Goal: Check status

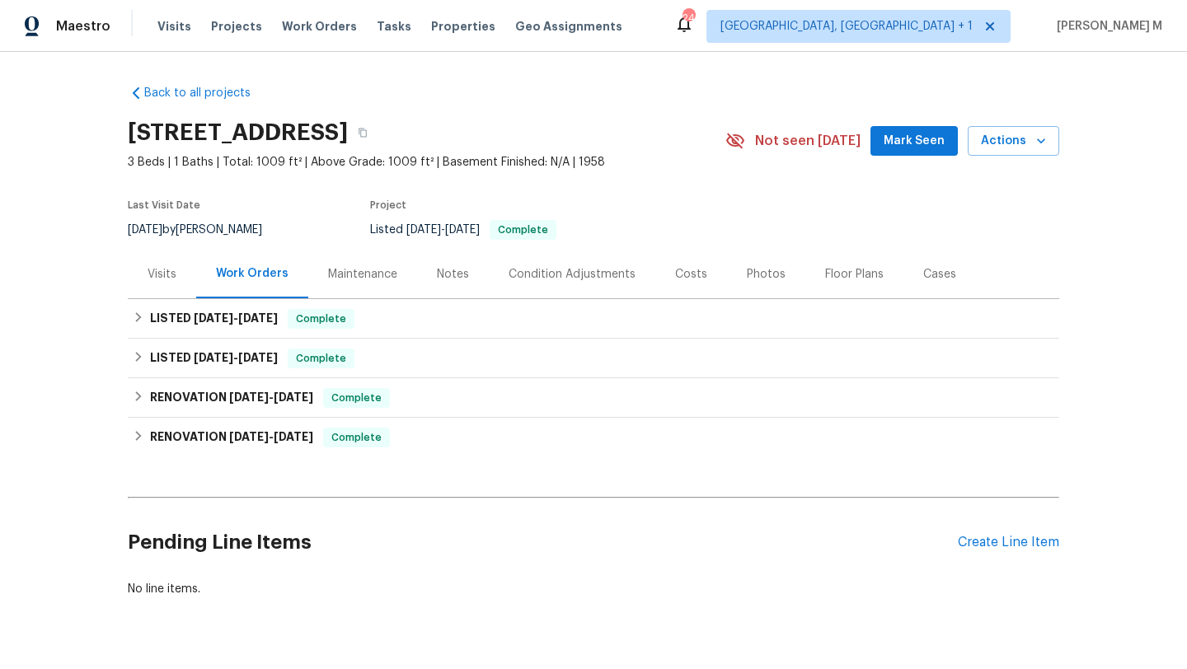
click at [153, 283] on div "Visits" at bounding box center [162, 274] width 68 height 49
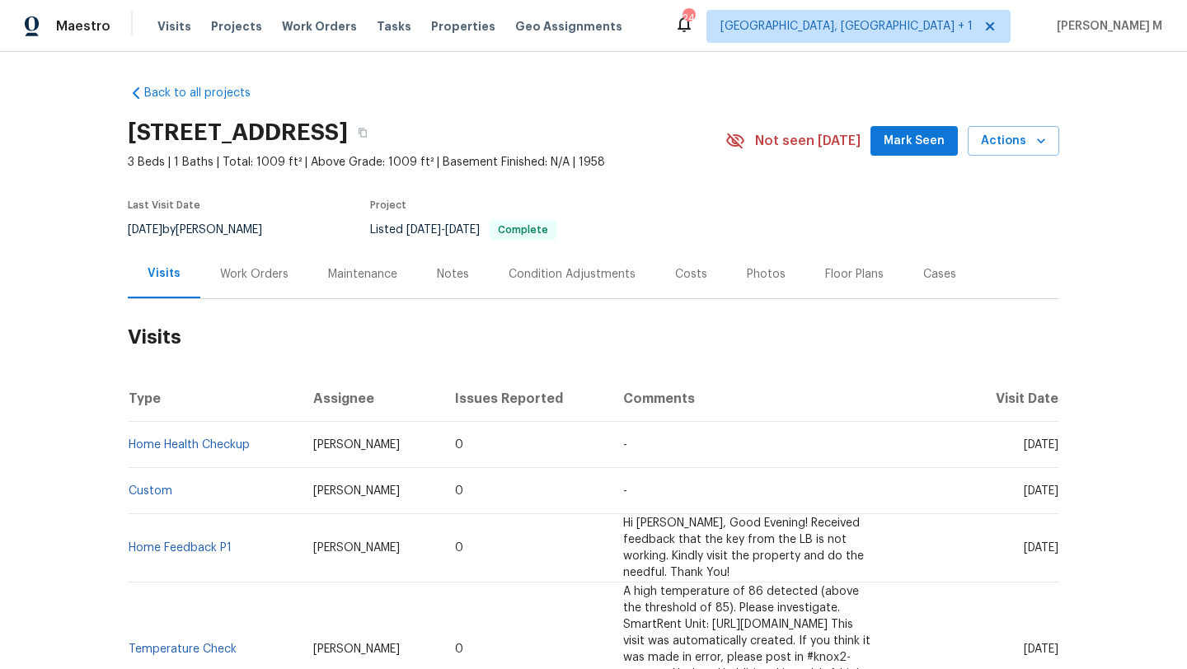
drag, startPoint x: 986, startPoint y: 445, endPoint x: 1022, endPoint y: 445, distance: 36.3
click at [1023, 445] on span "[DATE]" at bounding box center [1040, 445] width 35 height 12
copy span "[DATE]"
click at [272, 273] on div "Work Orders" at bounding box center [254, 274] width 68 height 16
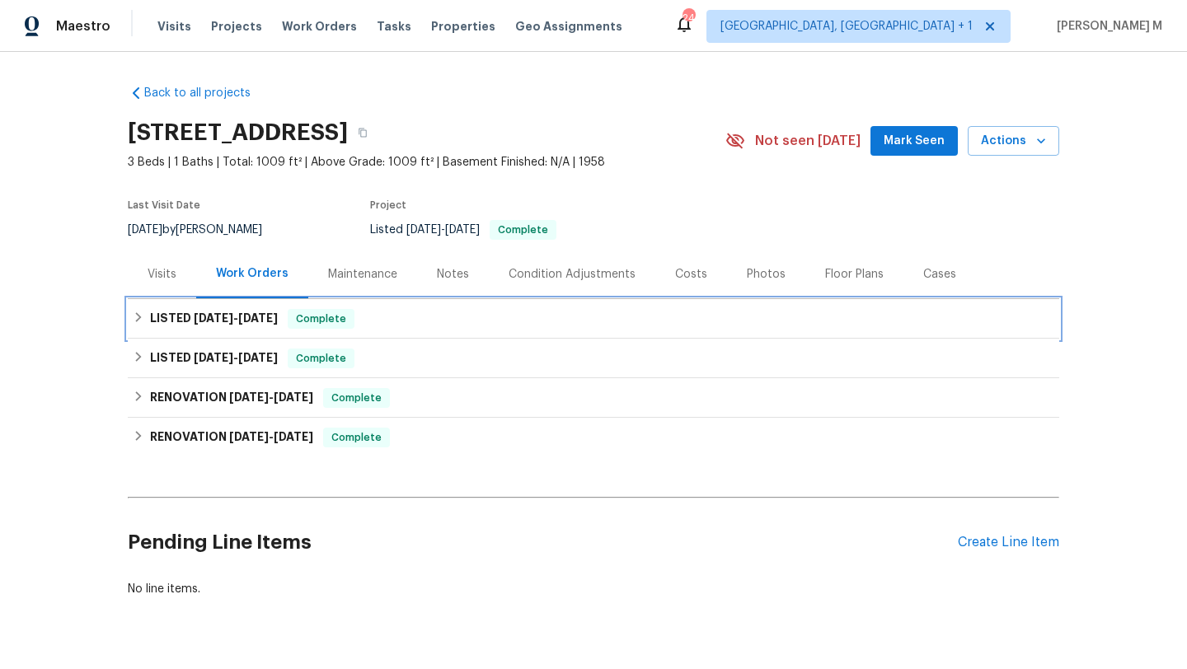
click at [265, 320] on span "[DATE]" at bounding box center [258, 318] width 40 height 12
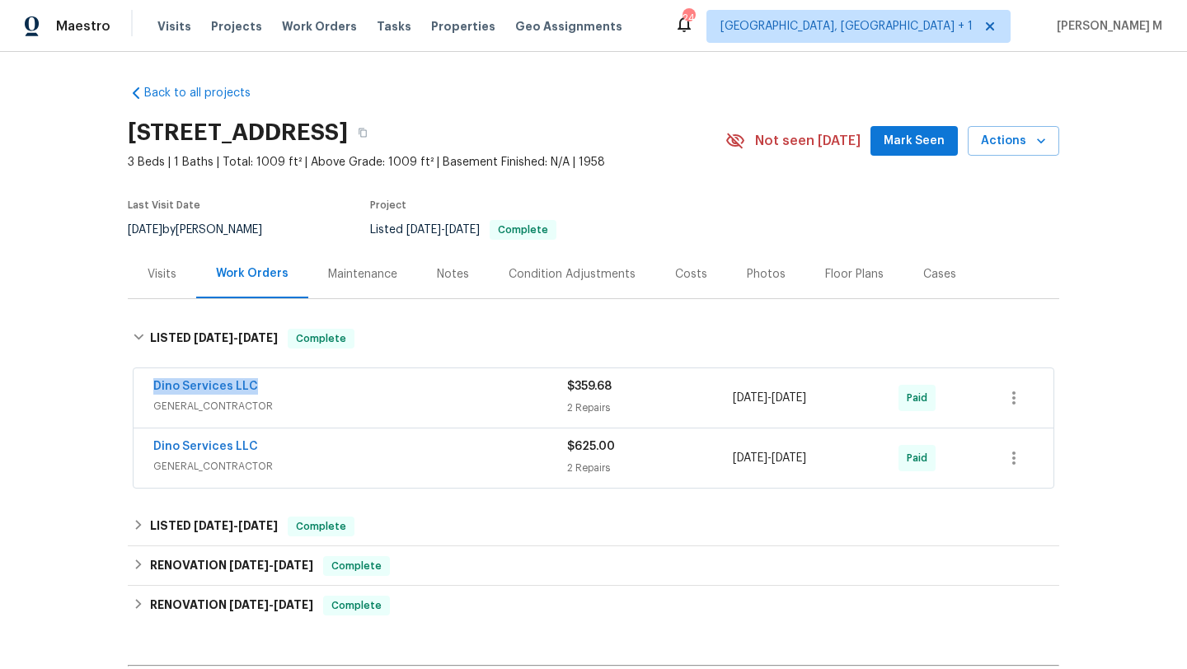
drag, startPoint x: 136, startPoint y: 389, endPoint x: 296, endPoint y: 389, distance: 159.9
click at [297, 389] on div "Dino Services LLC GENERAL_CONTRACTOR $359.68 2 Repairs [DATE] - [DATE] Paid" at bounding box center [593, 397] width 920 height 59
copy link "Dino Services LLC"
copy div "[DATE] - [DATE]"
drag, startPoint x: 726, startPoint y: 402, endPoint x: 836, endPoint y: 403, distance: 110.4
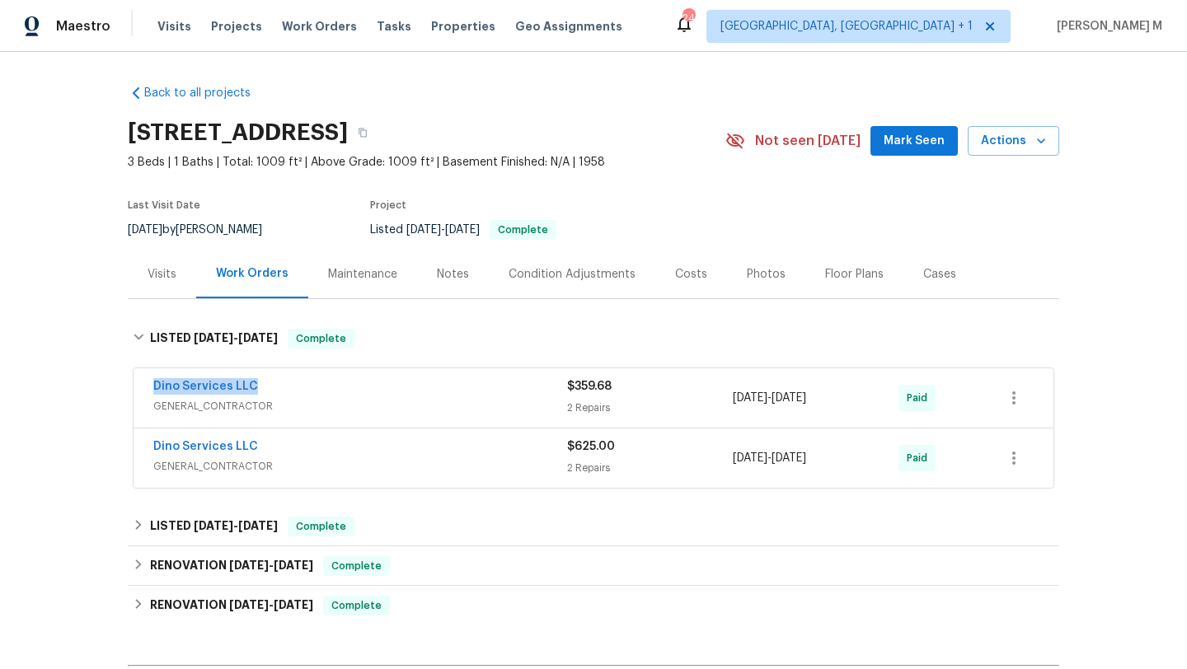
click at [836, 403] on div "Dino Services LLC GENERAL_CONTRACTOR $359.68 2 Repairs [DATE] - [DATE] Paid" at bounding box center [573, 398] width 841 height 40
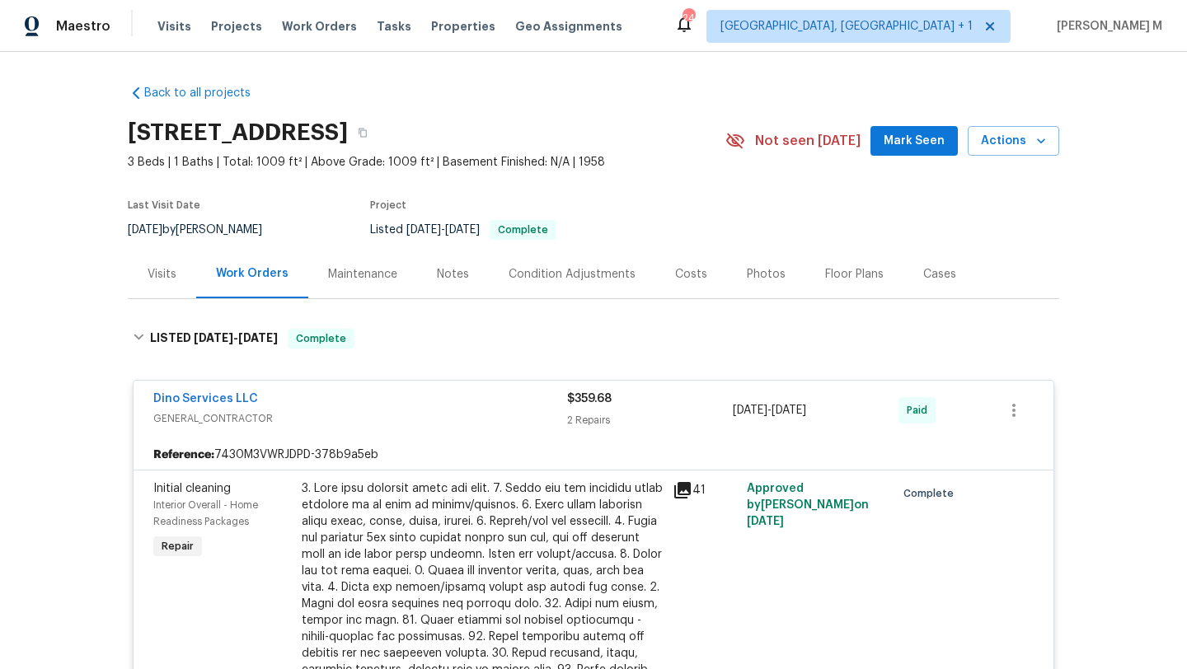
click at [174, 287] on div "Visits" at bounding box center [162, 274] width 68 height 49
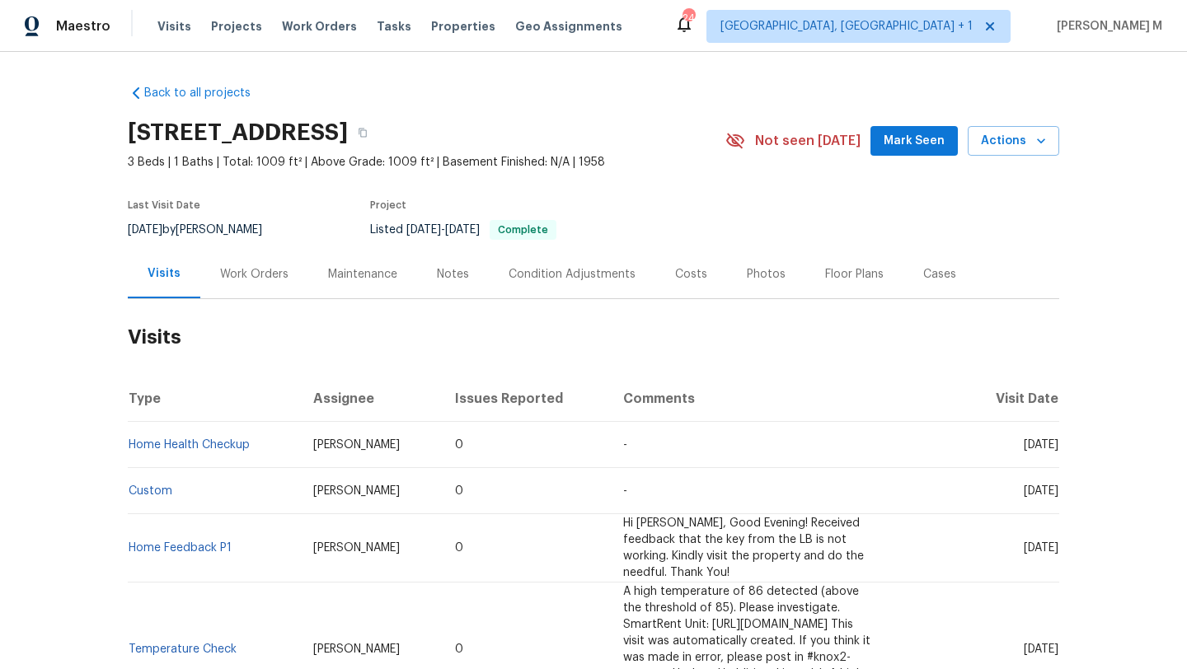
drag, startPoint x: 987, startPoint y: 445, endPoint x: 1019, endPoint y: 446, distance: 32.1
click at [1023, 446] on span "[DATE]" at bounding box center [1040, 445] width 35 height 12
copy span "[DATE]"
click at [278, 267] on div "Work Orders" at bounding box center [254, 274] width 68 height 16
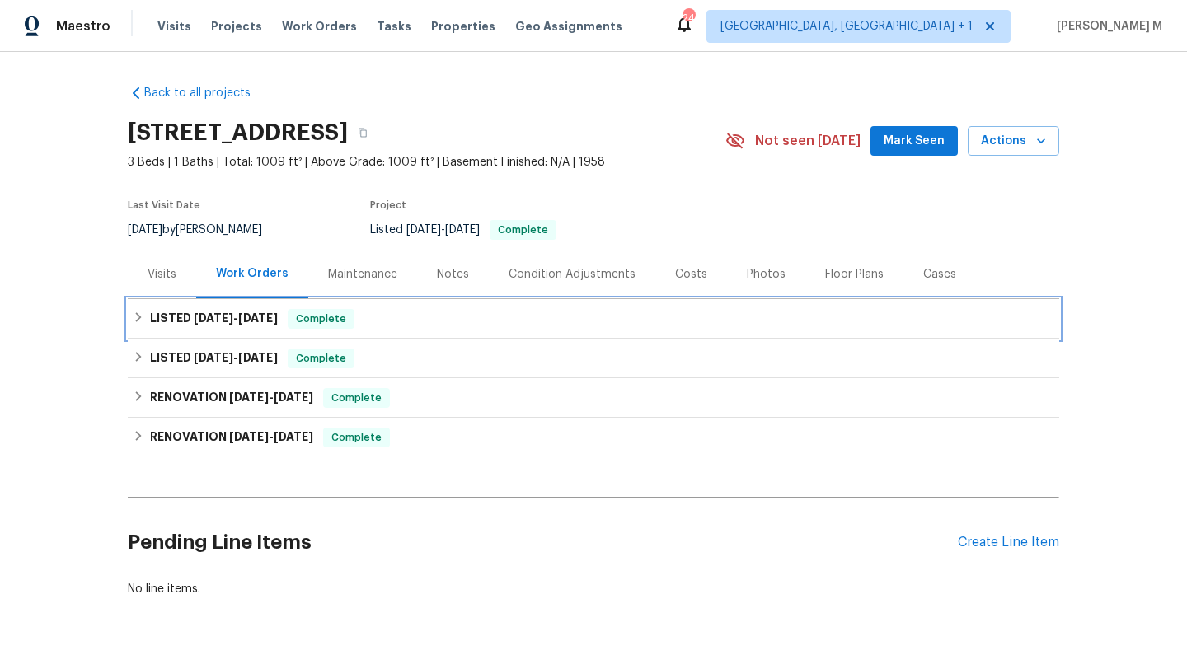
click at [262, 310] on h6 "LISTED [DATE] - [DATE]" at bounding box center [214, 319] width 128 height 20
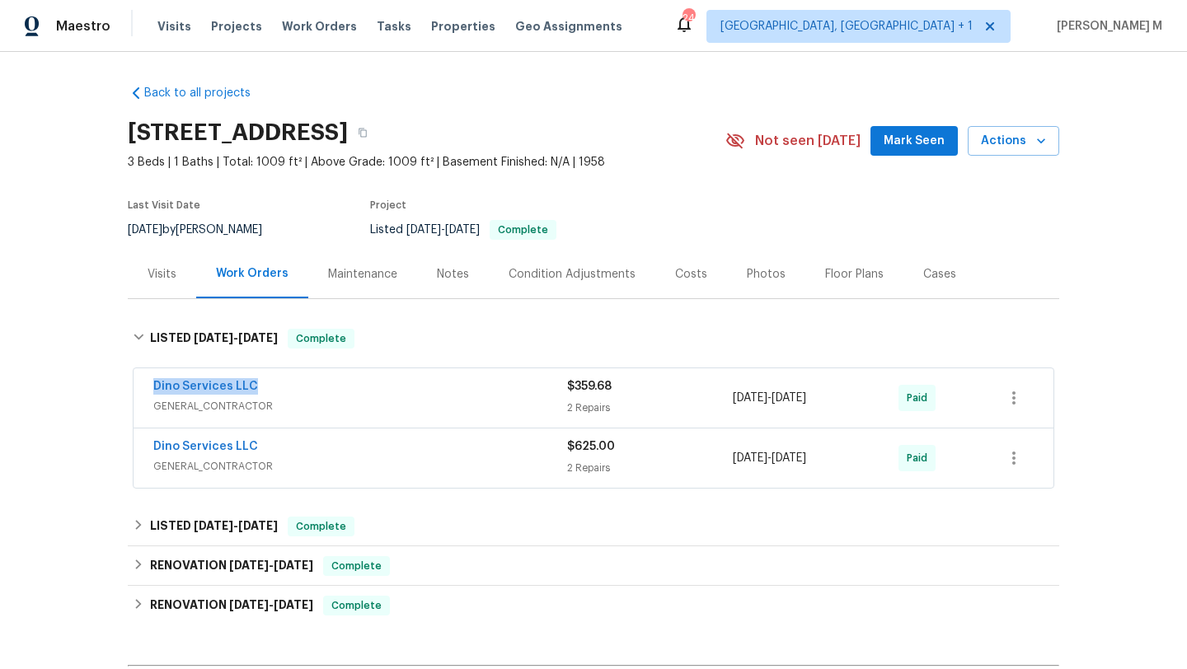
drag, startPoint x: 227, startPoint y: 380, endPoint x: 307, endPoint y: 379, distance: 79.9
click at [307, 379] on div "Dino Services LLC GENERAL_CONTRACTOR $359.68 2 Repairs [DATE] - [DATE] Paid" at bounding box center [593, 397] width 920 height 59
copy link "Dino Services LLC"
click at [321, 398] on span "GENERAL_CONTRACTOR" at bounding box center [360, 406] width 414 height 16
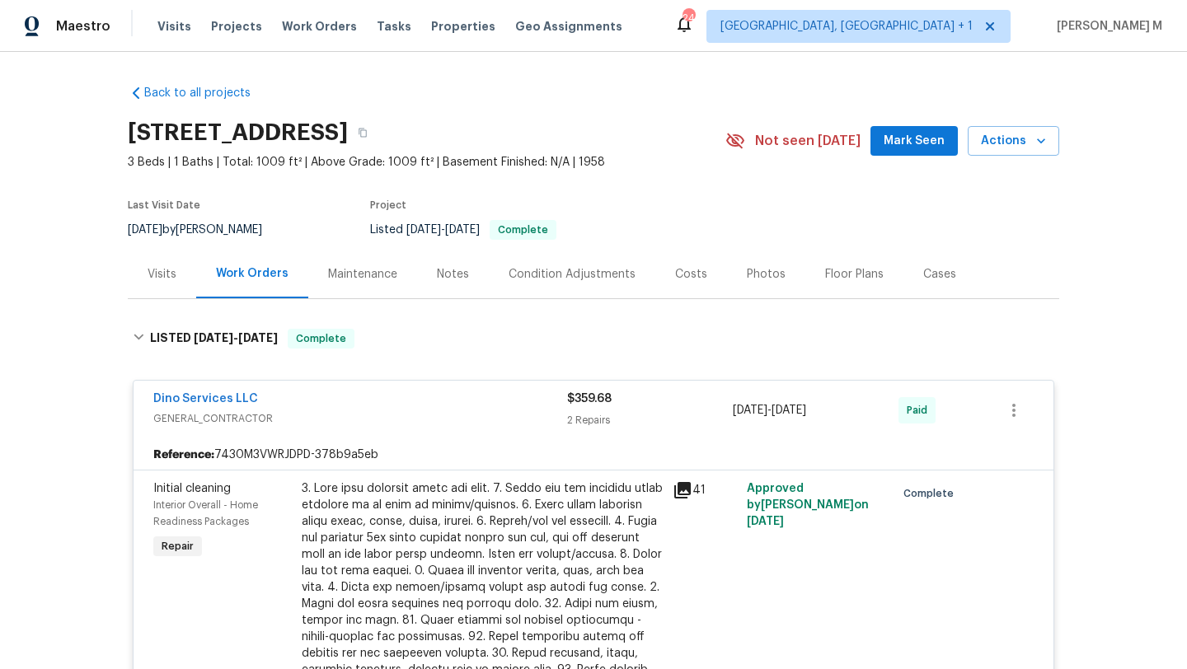
drag, startPoint x: 728, startPoint y: 413, endPoint x: 833, endPoint y: 414, distance: 105.5
click at [833, 414] on div "[DATE] - [DATE]" at bounding box center [816, 411] width 166 height 40
copy span "[DATE] - [DATE]"
